Goal: Task Accomplishment & Management: Complete application form

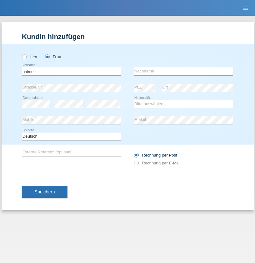
type input "naime"
click at [183, 71] on input "text" at bounding box center [183, 71] width 99 height 8
type input "llugiqi"
select select "CH"
radio input "true"
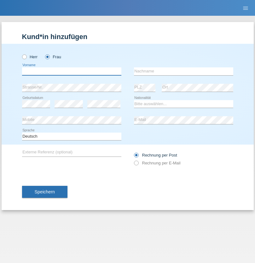
click at [71, 71] on input "text" at bounding box center [71, 71] width 99 height 8
type input "Shanas"
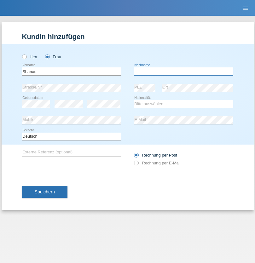
click at [183, 71] on input "text" at bounding box center [183, 71] width 99 height 8
type input "Baranati"
select select "CH"
radio input "true"
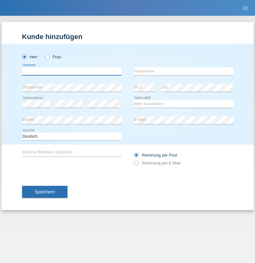
click at [71, 71] on input "text" at bounding box center [71, 71] width 99 height 8
type input "[PERSON_NAME]"
click at [183, 71] on input "text" at bounding box center [183, 71] width 99 height 8
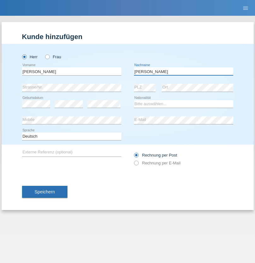
type input "[PERSON_NAME]"
select select "PL"
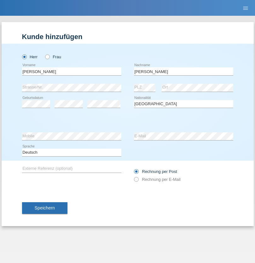
select select "C"
select select "11"
select select "01"
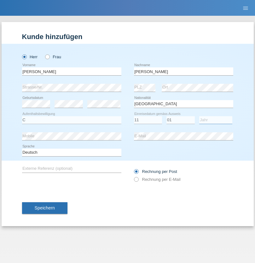
select select "2007"
select select "en"
